Goal: Transaction & Acquisition: Purchase product/service

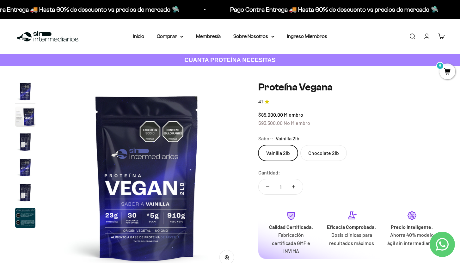
click at [317, 153] on label "Chocolate 2lb" at bounding box center [324, 153] width 47 height 16
click at [258, 145] on input "Chocolate 2lb" at bounding box center [258, 145] width 0 height 0
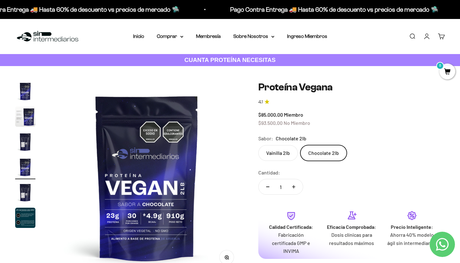
click at [280, 157] on label "Vainilla 2lb" at bounding box center [278, 153] width 40 height 16
click at [258, 145] on input "Vainilla 2lb" at bounding box center [258, 145] width 0 height 0
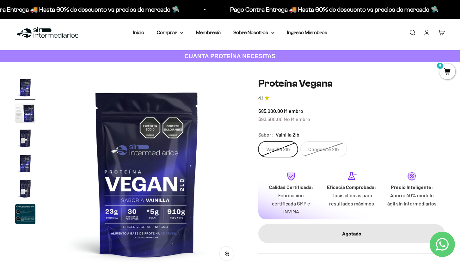
scroll to position [3, 0]
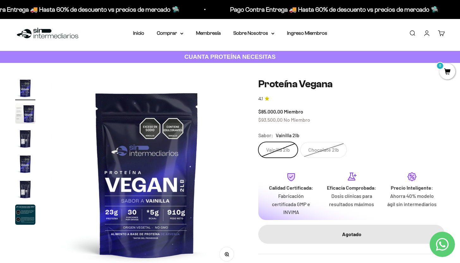
click at [314, 154] on label "Chocolate 2lb" at bounding box center [324, 150] width 47 height 16
click at [258, 142] on input "Chocolate 2lb" at bounding box center [258, 142] width 0 height 0
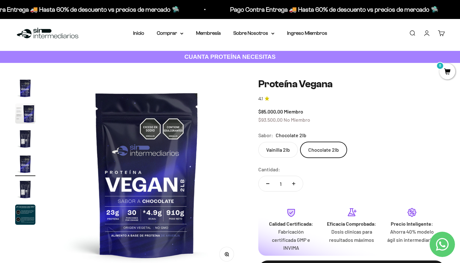
click at [285, 151] on label "Vainilla 2lb" at bounding box center [278, 150] width 40 height 16
click at [258, 142] on input "Vainilla 2lb" at bounding box center [258, 142] width 0 height 0
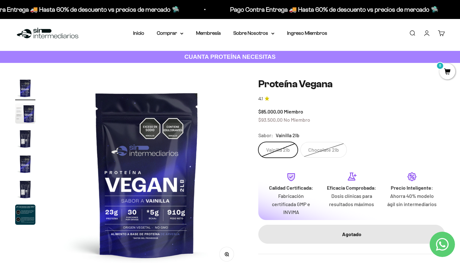
click at [308, 152] on label "Chocolate 2lb" at bounding box center [324, 150] width 47 height 16
click at [258, 142] on input "Chocolate 2lb" at bounding box center [258, 142] width 0 height 0
